Goal: Transaction & Acquisition: Download file/media

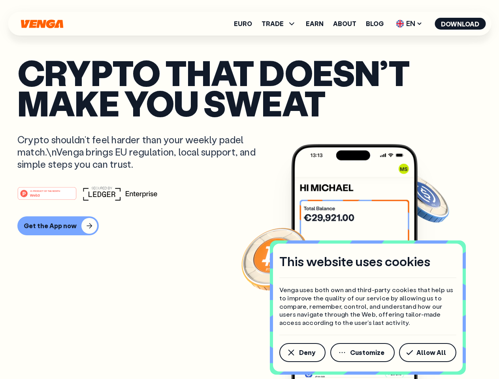
click at [249, 190] on div "#1 PRODUCT OF THE MONTH Web3" at bounding box center [249, 193] width 464 height 14
click at [302, 353] on span "Deny" at bounding box center [307, 353] width 16 height 6
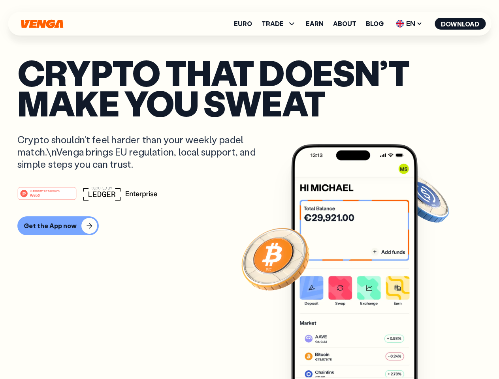
click at [363, 353] on img at bounding box center [354, 276] width 126 height 265
click at [429, 353] on article "Crypto that doesn’t make you sweat Crypto shouldn’t feel harder than your weekl…" at bounding box center [249, 205] width 464 height 296
click at [281, 24] on span "TRADE" at bounding box center [273, 24] width 22 height 6
click at [409, 24] on span "EN" at bounding box center [409, 23] width 32 height 13
click at [460, 24] on button "Download" at bounding box center [460, 24] width 51 height 12
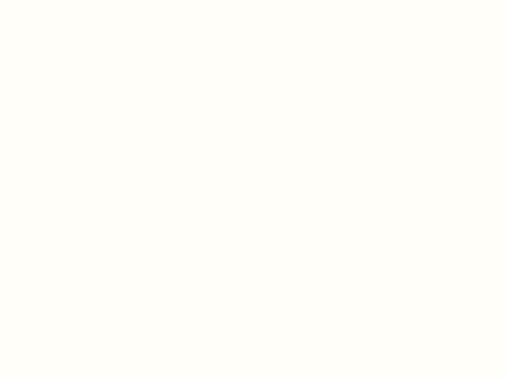
click at [249, 0] on html "This website uses cookies Venga uses both own and third-party cookies that help…" at bounding box center [253, 0] width 506 height 0
click at [57, 0] on html "This website uses cookies Venga uses both own and third-party cookies that help…" at bounding box center [253, 0] width 506 height 0
click at [48, 0] on html "This website uses cookies Venga uses both own and third-party cookies that help…" at bounding box center [253, 0] width 506 height 0
